Goal: Information Seeking & Learning: Learn about a topic

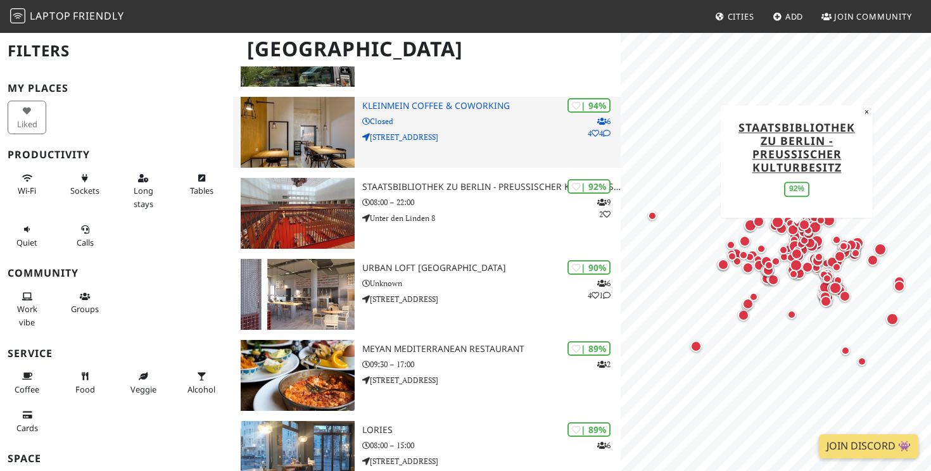
scroll to position [174, 0]
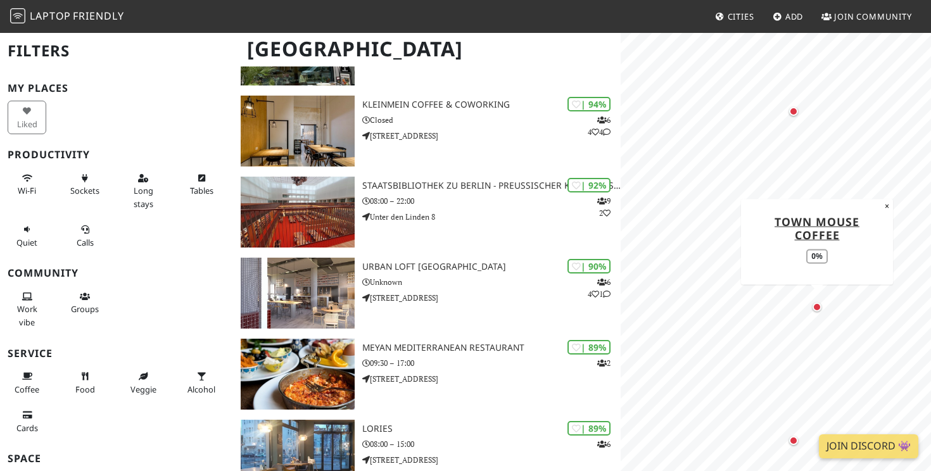
click at [814, 310] on div "Map marker" at bounding box center [816, 307] width 9 height 9
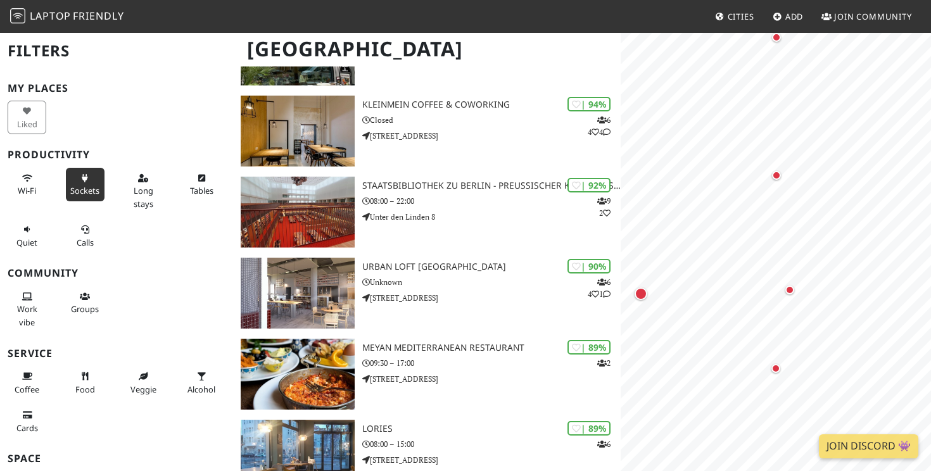
scroll to position [0, 0]
click at [25, 196] on button "Wi-Fi" at bounding box center [27, 185] width 39 height 34
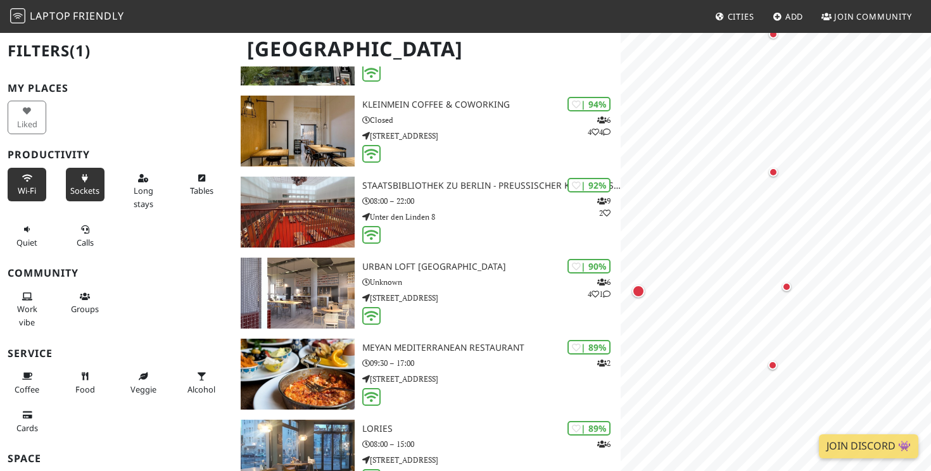
click at [80, 191] on span "Sockets" at bounding box center [84, 190] width 29 height 11
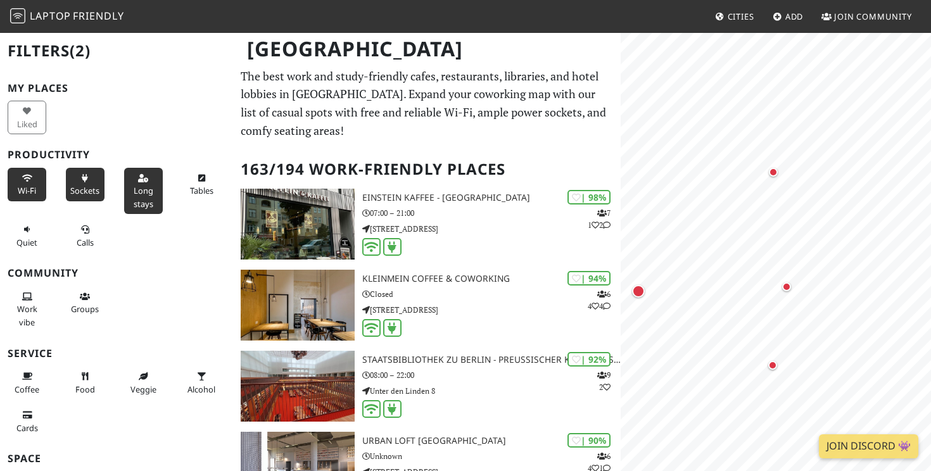
click at [142, 178] on icon at bounding box center [143, 179] width 10 height 8
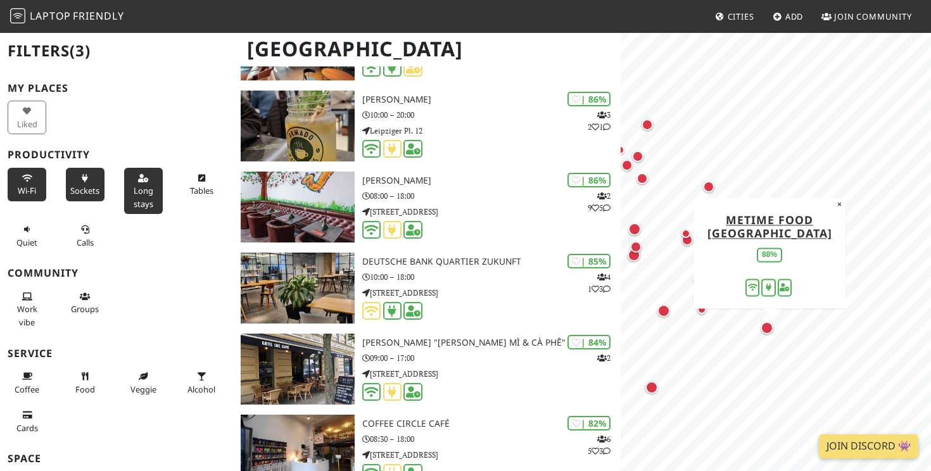
click at [768, 324] on div "Map marker" at bounding box center [767, 328] width 13 height 13
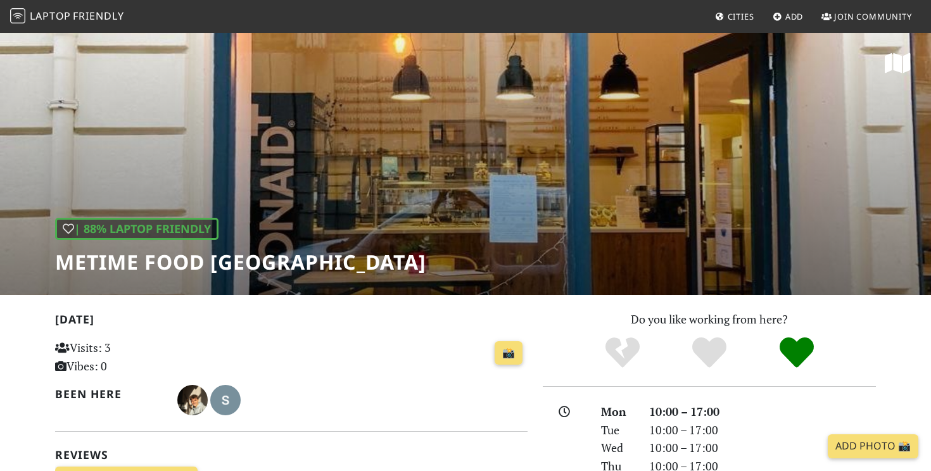
click at [716, 158] on div "| 88% Laptop Friendly metime food [GEOGRAPHIC_DATA]" at bounding box center [465, 163] width 931 height 263
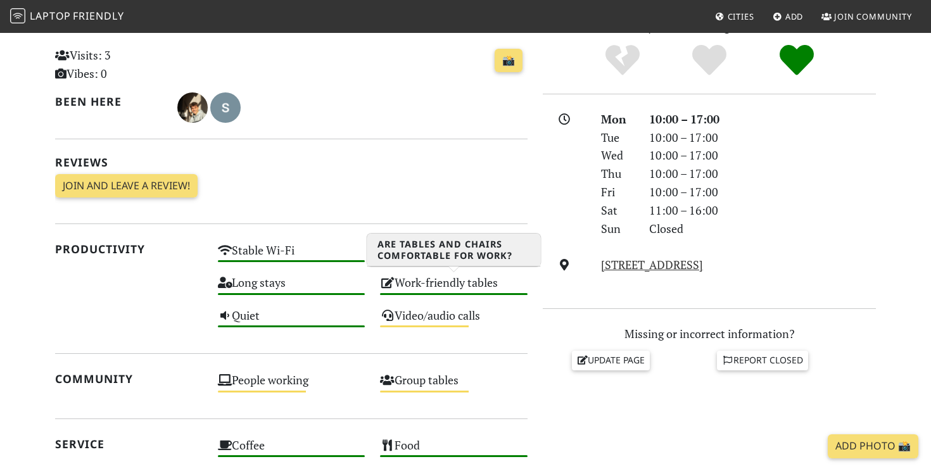
scroll to position [296, 0]
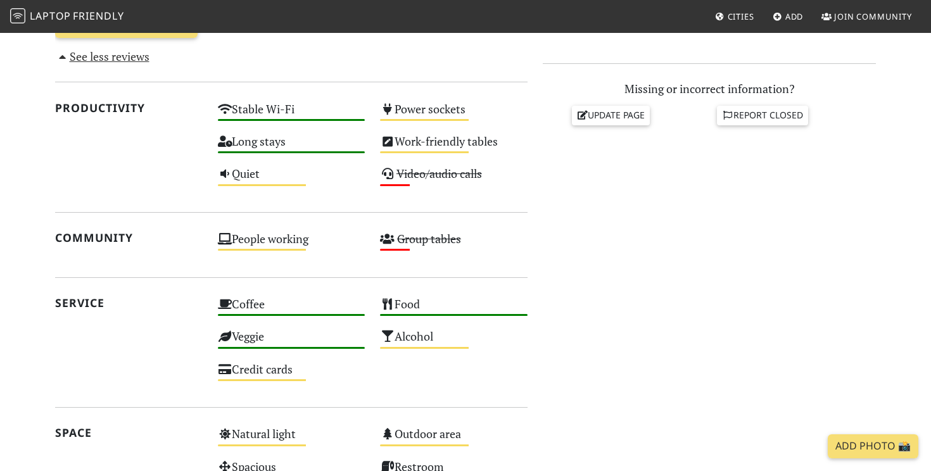
scroll to position [838, 0]
